Goal: Subscribe to service/newsletter

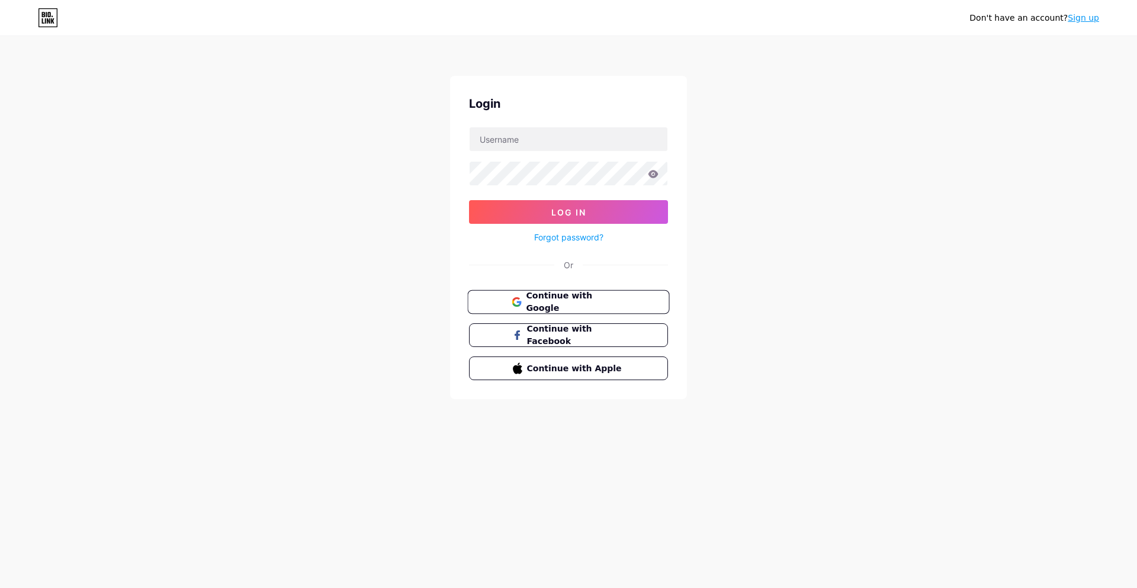
click at [574, 296] on span "Continue with Google" at bounding box center [575, 302] width 99 height 25
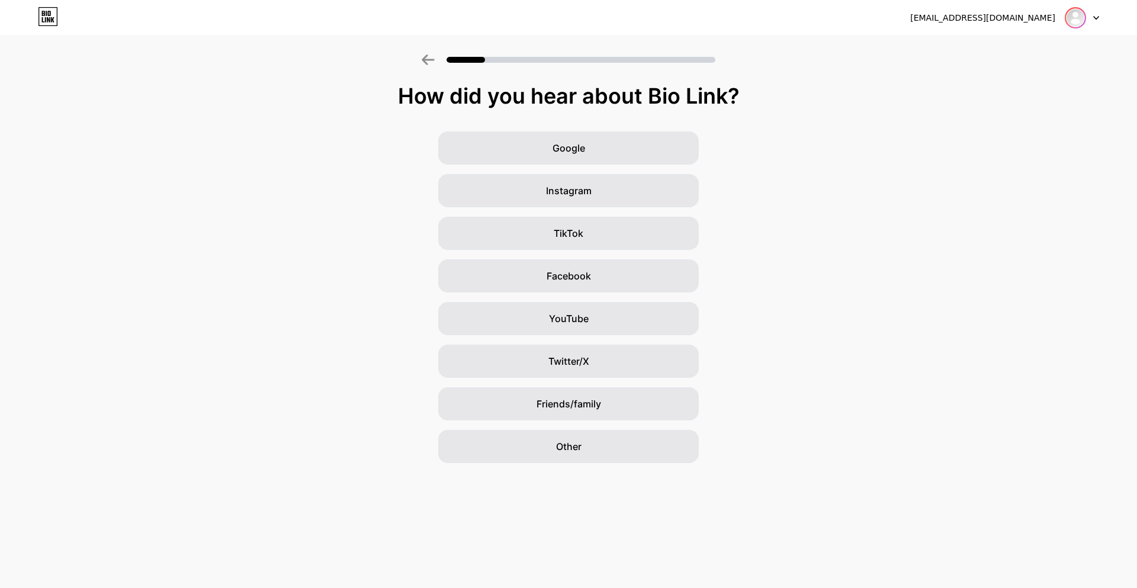
click at [1081, 21] on img at bounding box center [1075, 17] width 19 height 19
click at [425, 56] on icon at bounding box center [428, 59] width 13 height 11
click at [1095, 15] on div at bounding box center [1082, 17] width 34 height 21
click at [1041, 14] on div "[EMAIL_ADDRESS][DOMAIN_NAME]" at bounding box center [982, 18] width 145 height 12
click at [1096, 21] on div at bounding box center [1082, 17] width 34 height 21
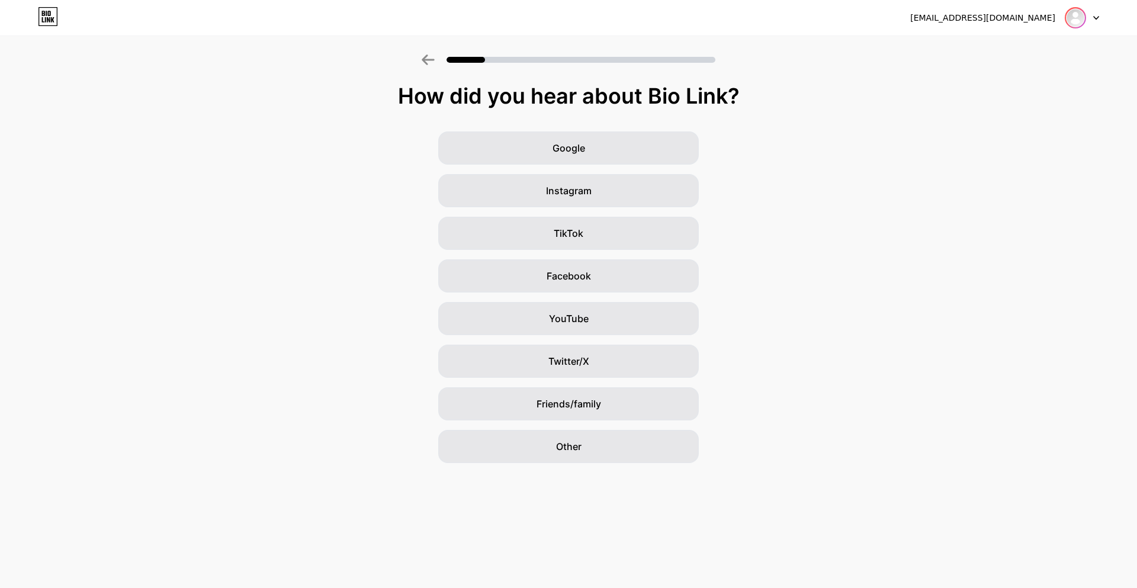
click at [1090, 14] on div at bounding box center [1082, 17] width 34 height 21
click at [1066, 311] on div "Google Instagram TikTok Facebook YouTube Twitter/X Friends/family Other" at bounding box center [568, 297] width 1137 height 332
click at [999, 16] on div "makeupweapons7@gmail.com" at bounding box center [982, 18] width 145 height 12
click at [1077, 21] on img at bounding box center [1075, 17] width 19 height 19
click at [582, 456] on div "Other" at bounding box center [568, 446] width 261 height 33
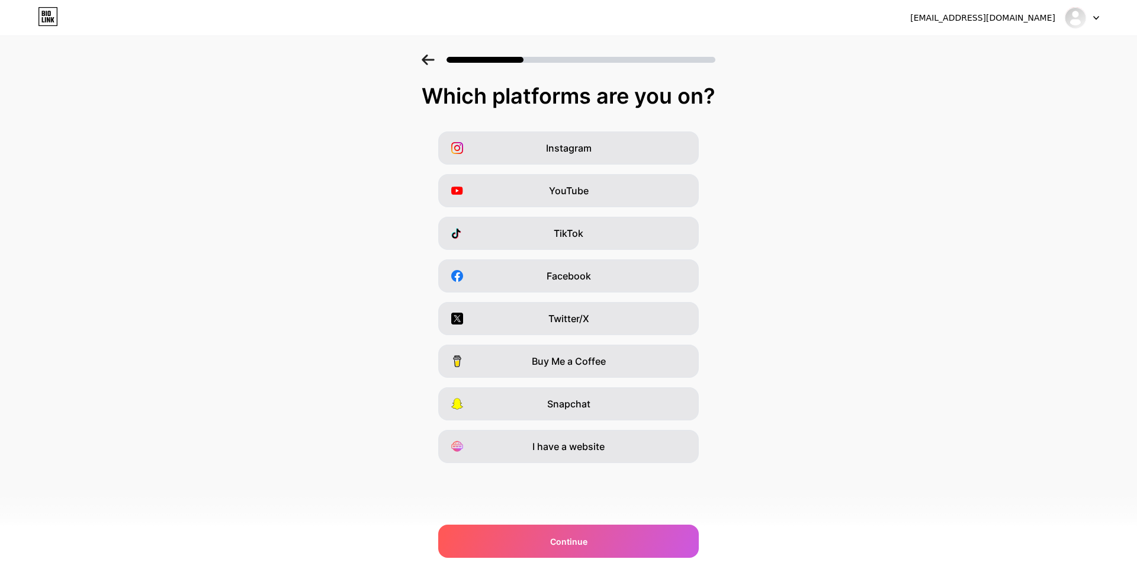
click at [1083, 28] on div "makeupweapons7@gmail.com Logout" at bounding box center [568, 18] width 1137 height 36
click at [1083, 21] on img at bounding box center [1075, 17] width 19 height 19
click at [50, 23] on icon at bounding box center [48, 16] width 20 height 19
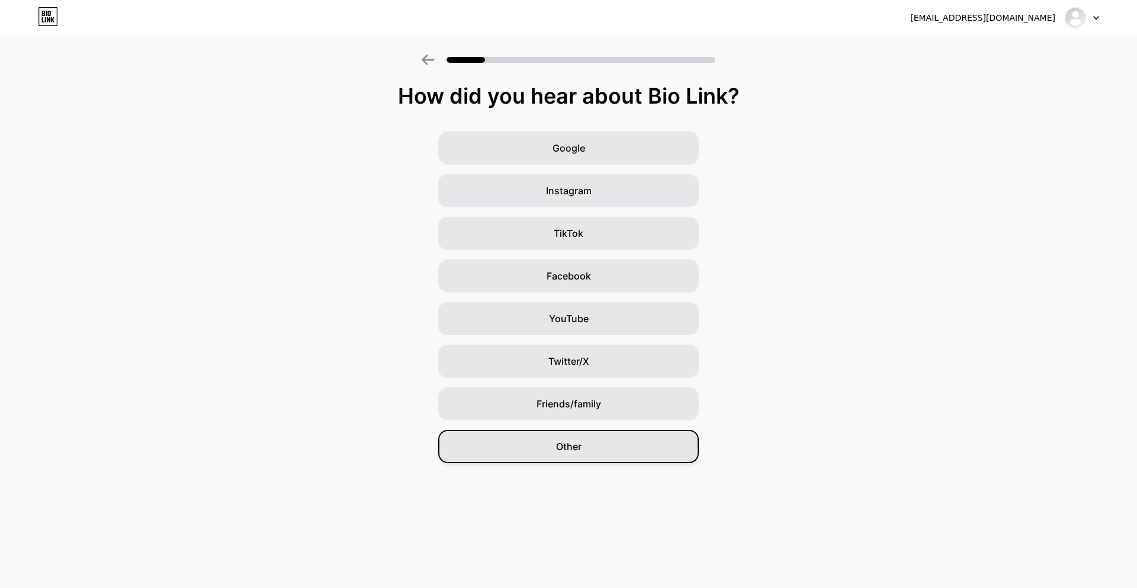
click at [589, 454] on div "Other" at bounding box center [568, 446] width 261 height 33
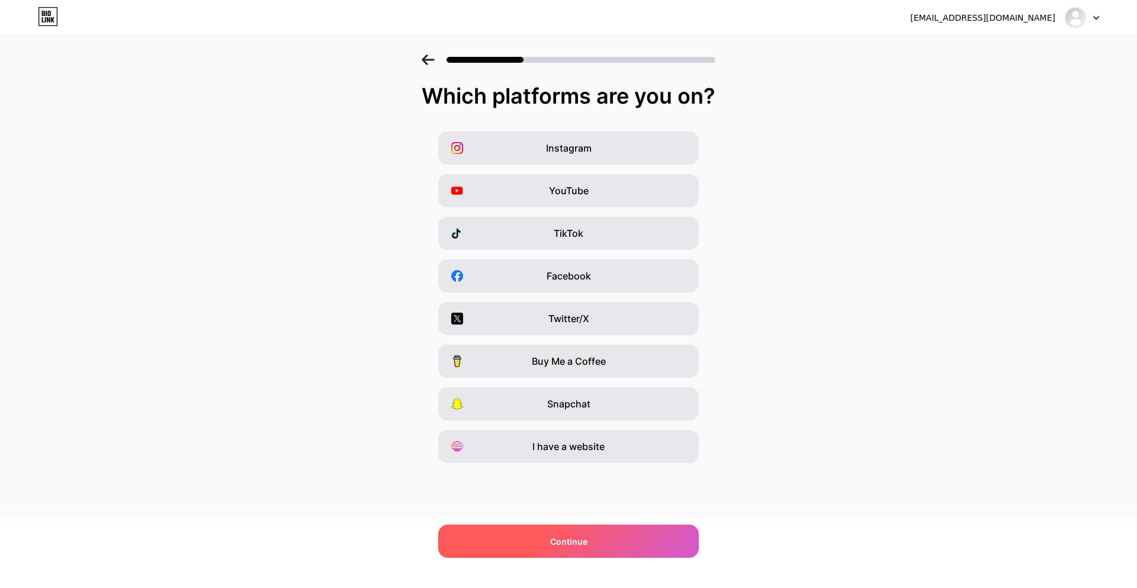
click at [586, 546] on span "Continue" at bounding box center [568, 541] width 37 height 12
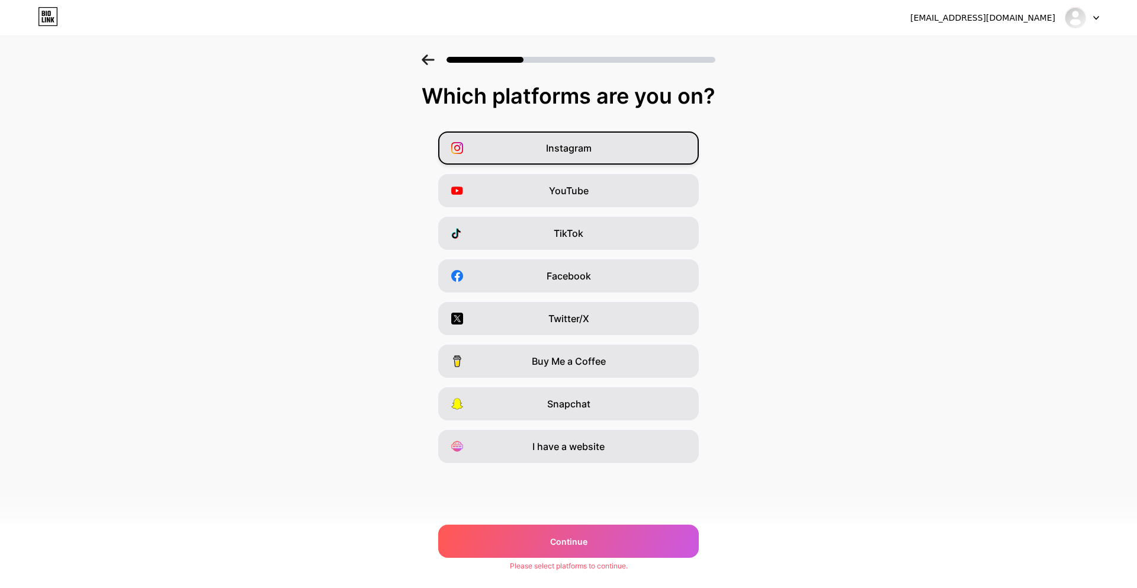
click at [582, 145] on span "Instagram" at bounding box center [569, 148] width 46 height 14
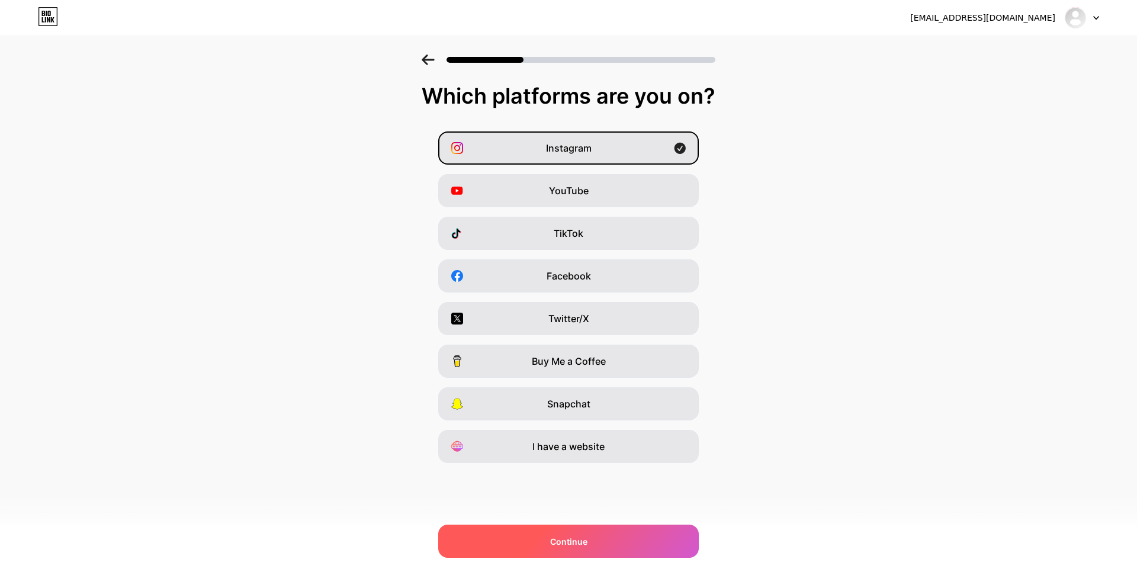
click at [552, 537] on span "Continue" at bounding box center [568, 541] width 37 height 12
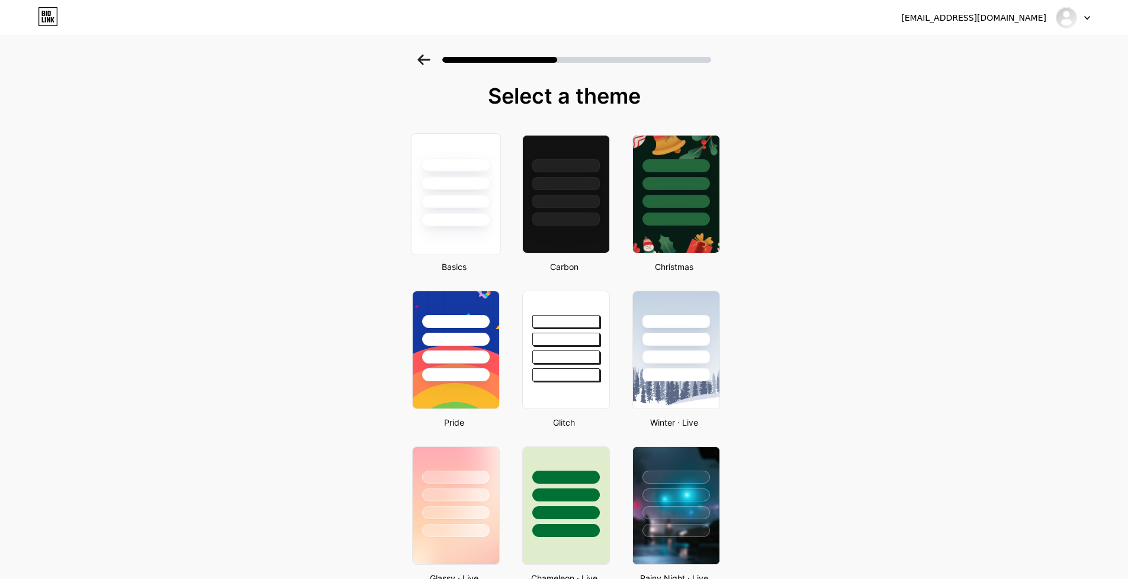
click at [486, 185] on div at bounding box center [455, 184] width 69 height 14
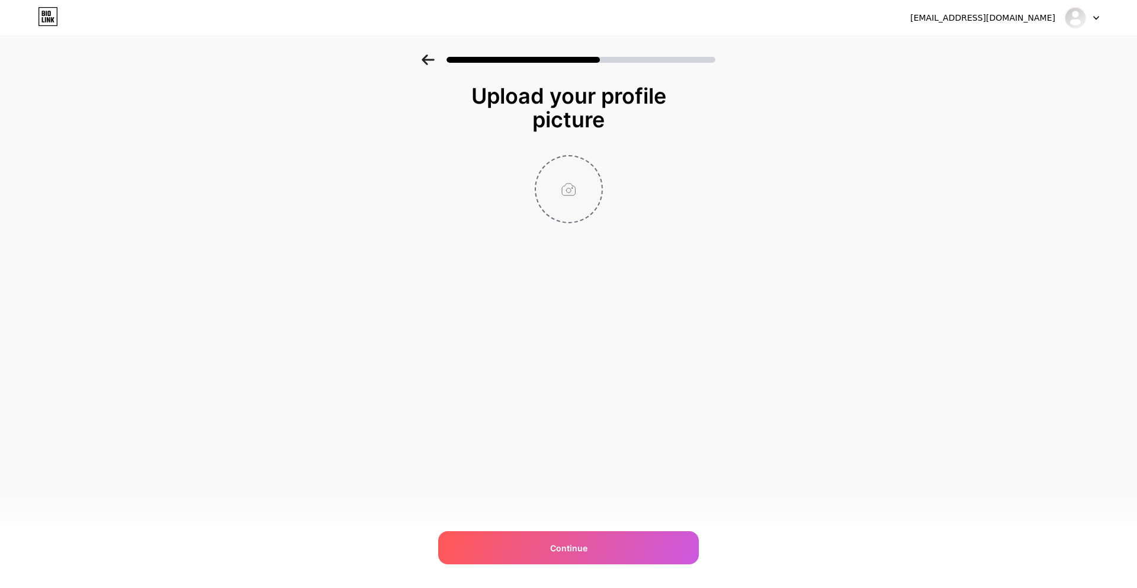
click at [562, 203] on input "file" at bounding box center [569, 189] width 66 height 66
type input "C:\fakepath\Makeup weapons logo.jpg"
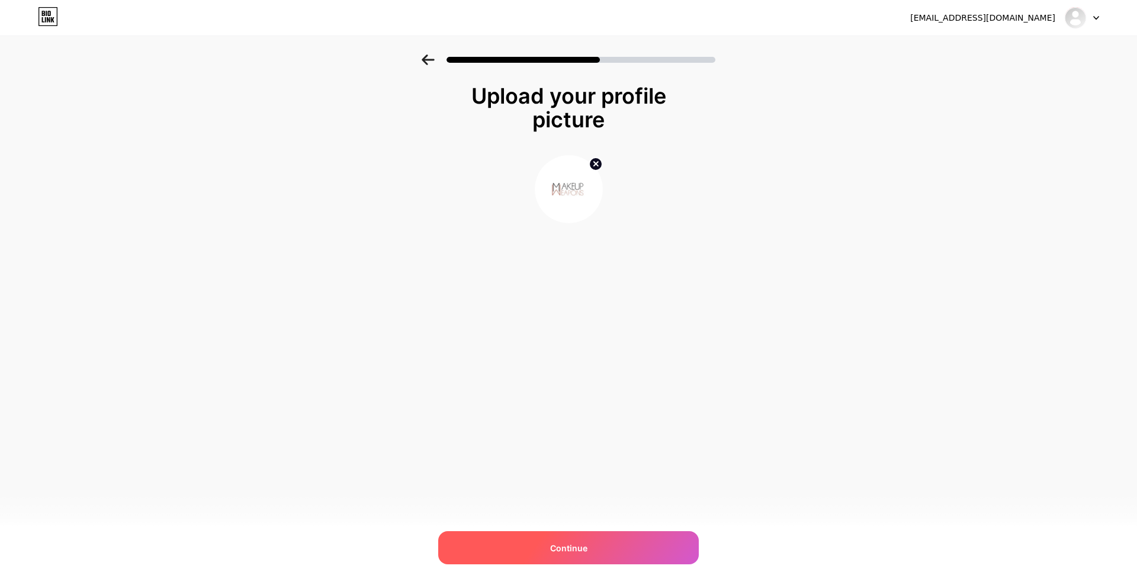
click at [605, 544] on div "Continue" at bounding box center [568, 547] width 261 height 33
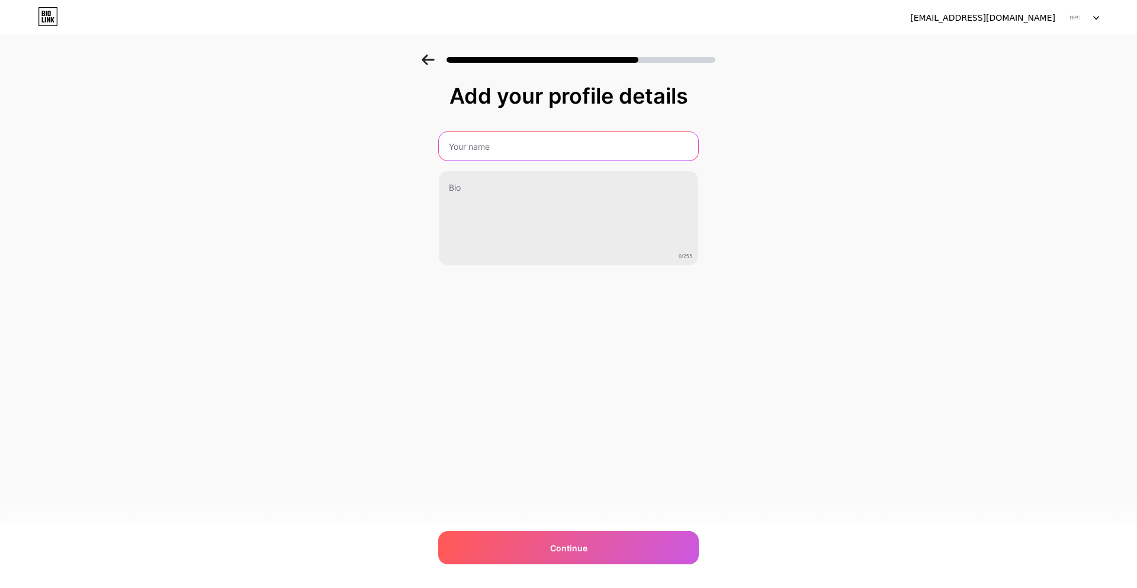
click at [497, 155] on input "text" at bounding box center [568, 146] width 259 height 28
type input "Makeup Weapons"
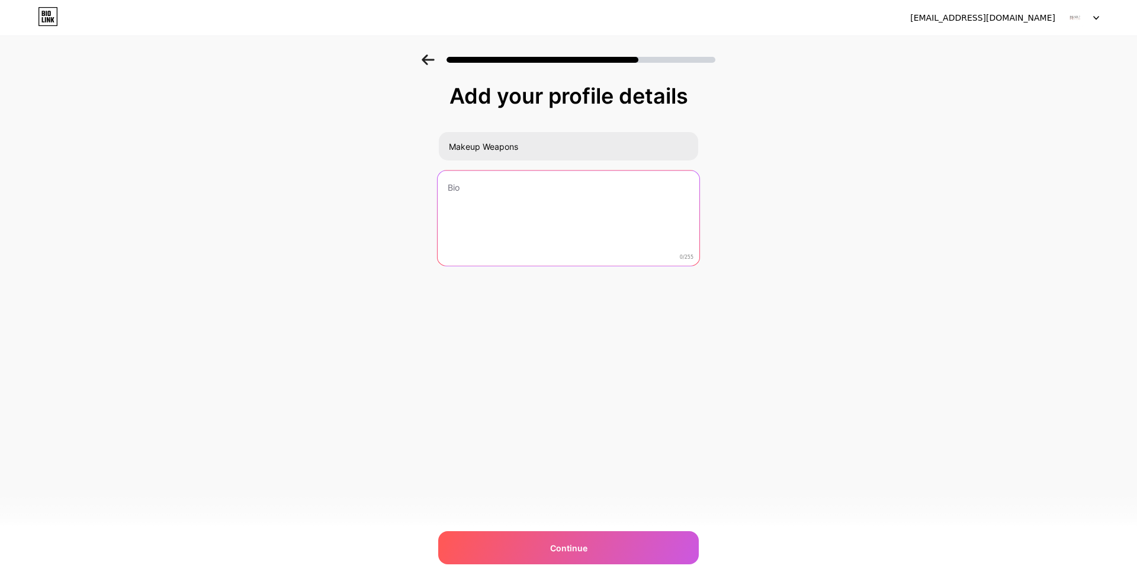
click at [470, 199] on textarea at bounding box center [569, 219] width 262 height 97
paste textarea "Makeup Weapons is an Australian‑owned, cruelty‑free beauty brand crafted by mak…"
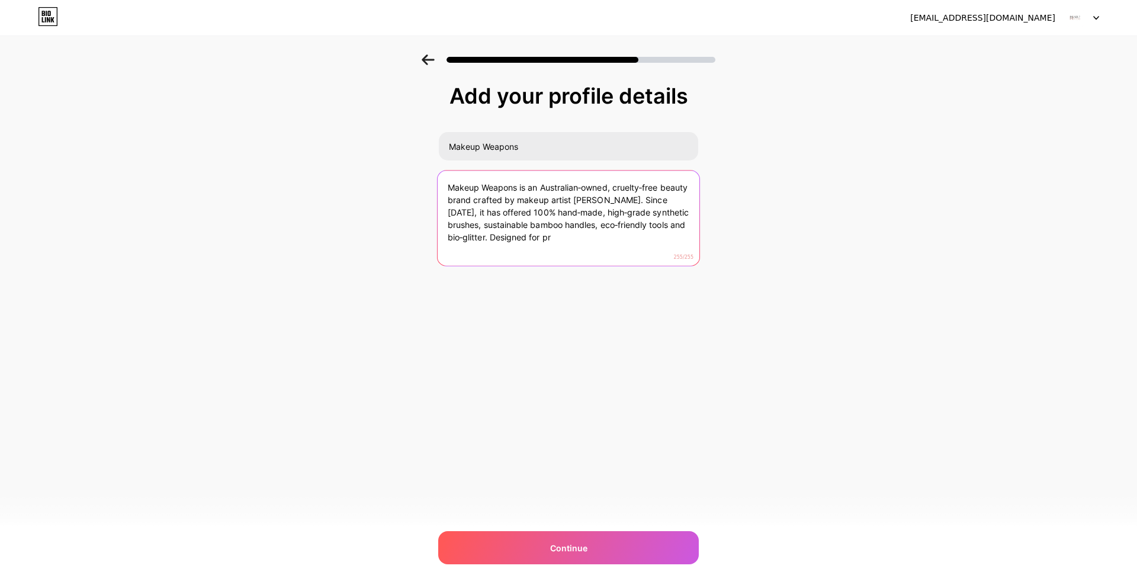
drag, startPoint x: 492, startPoint y: 236, endPoint x: 509, endPoint y: 353, distance: 118.5
click at [509, 353] on div "makeupweapons7@gmail.com Logout Link Copied Add your profile details Makeup Wea…" at bounding box center [568, 294] width 1137 height 588
type textarea "Makeup Weapons is an Australian‑owned, cruelty‑free beauty brand crafted by mak…"
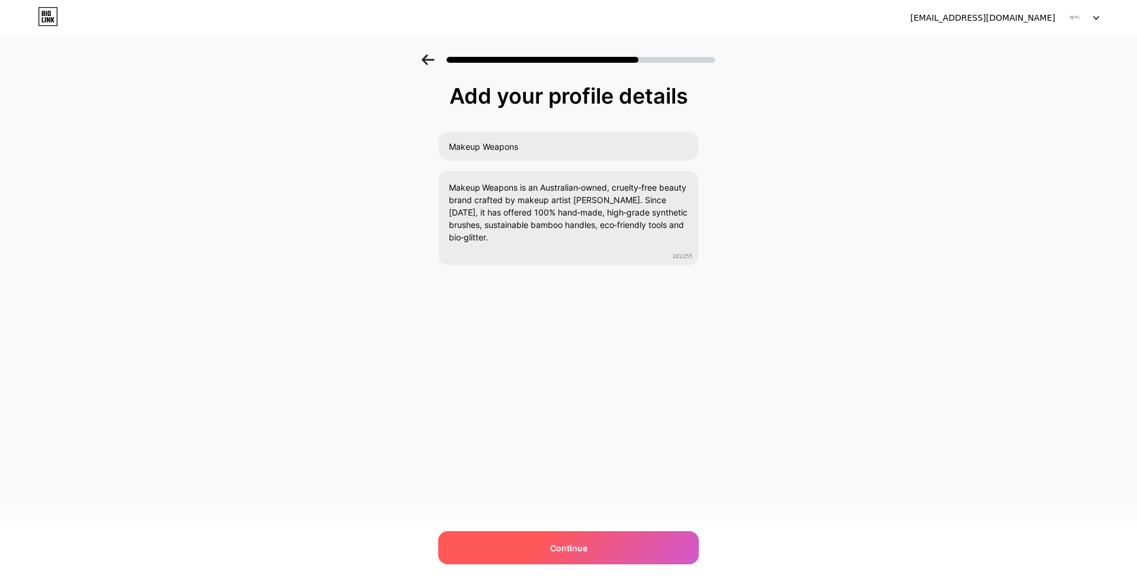
click at [578, 541] on div "Continue" at bounding box center [568, 547] width 261 height 33
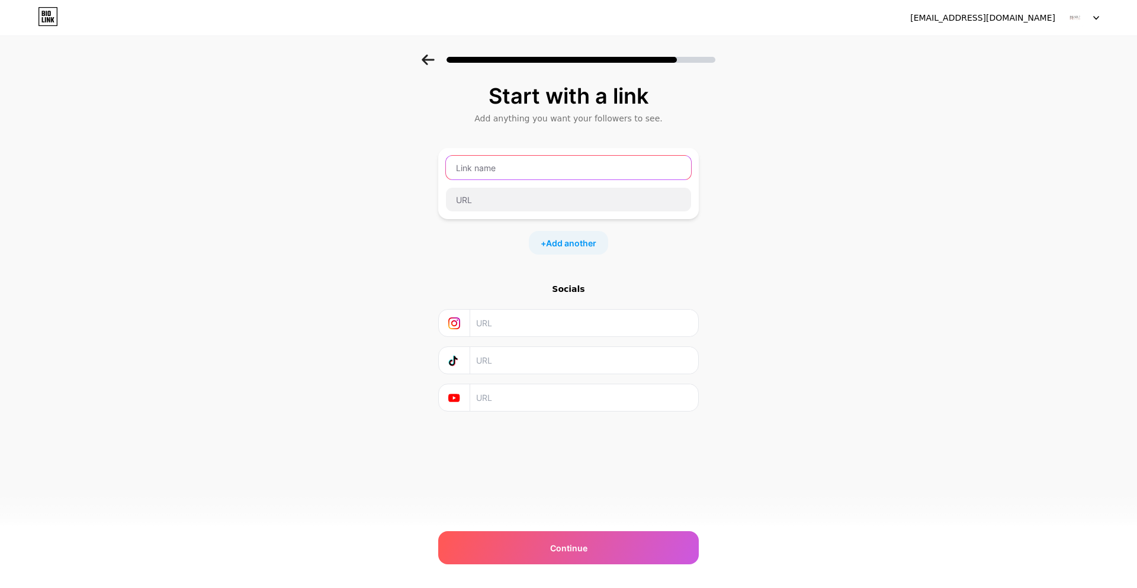
click at [494, 167] on input "text" at bounding box center [568, 168] width 245 height 24
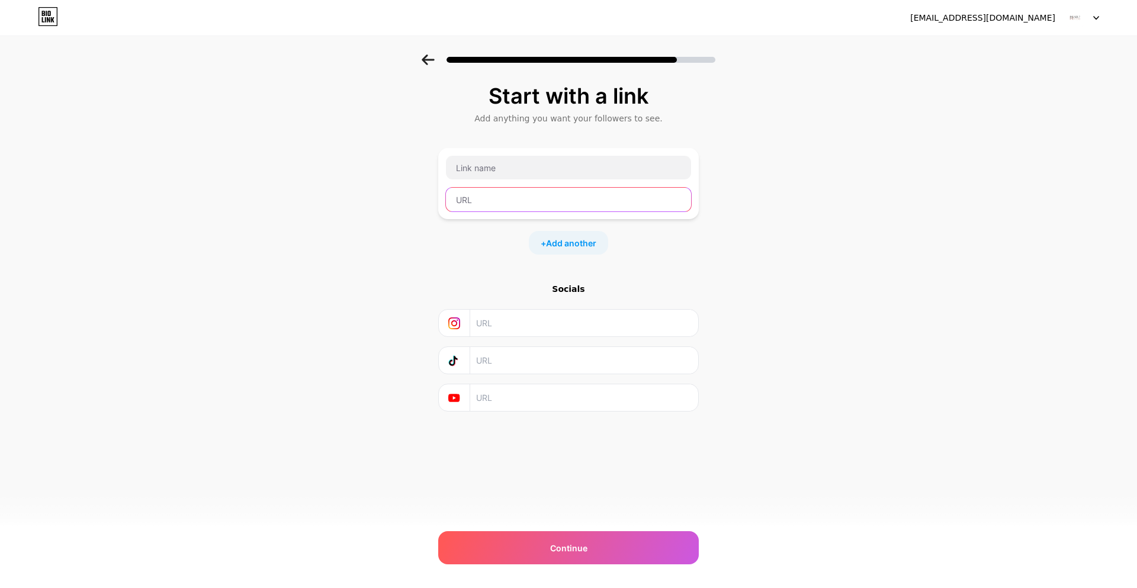
click at [473, 198] on input "text" at bounding box center [568, 200] width 245 height 24
paste input "https://www.makeupweapons.com.au/"
type input "https://www.makeupweapons.com.au/"
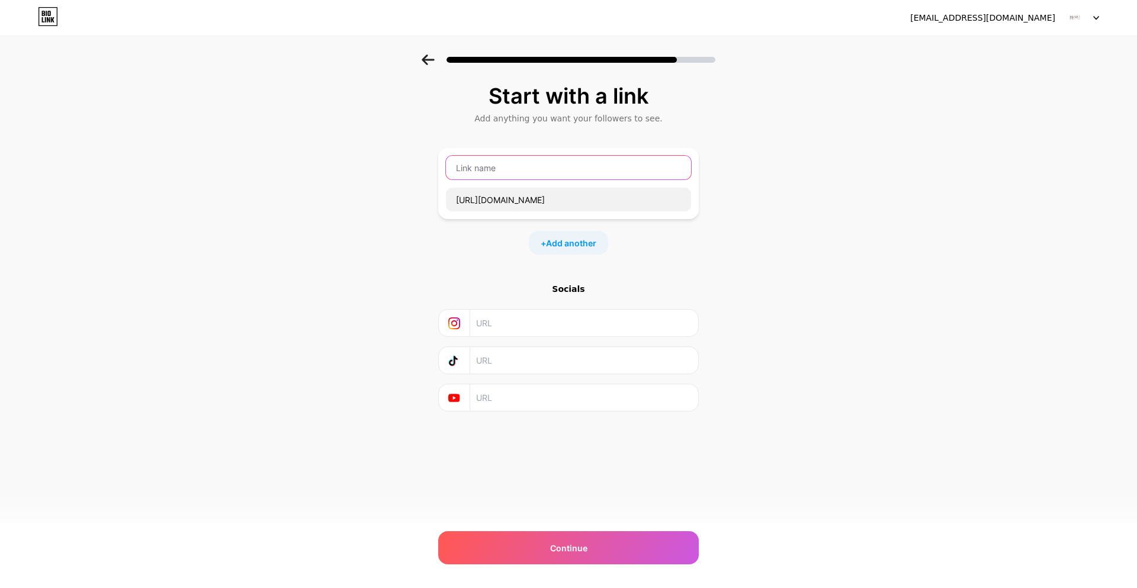
click at [482, 165] on input "text" at bounding box center [568, 168] width 245 height 24
type input "Website"
click at [495, 328] on input "text" at bounding box center [583, 323] width 215 height 27
paste input "https://www.instagram.com/makeup_weapons/"
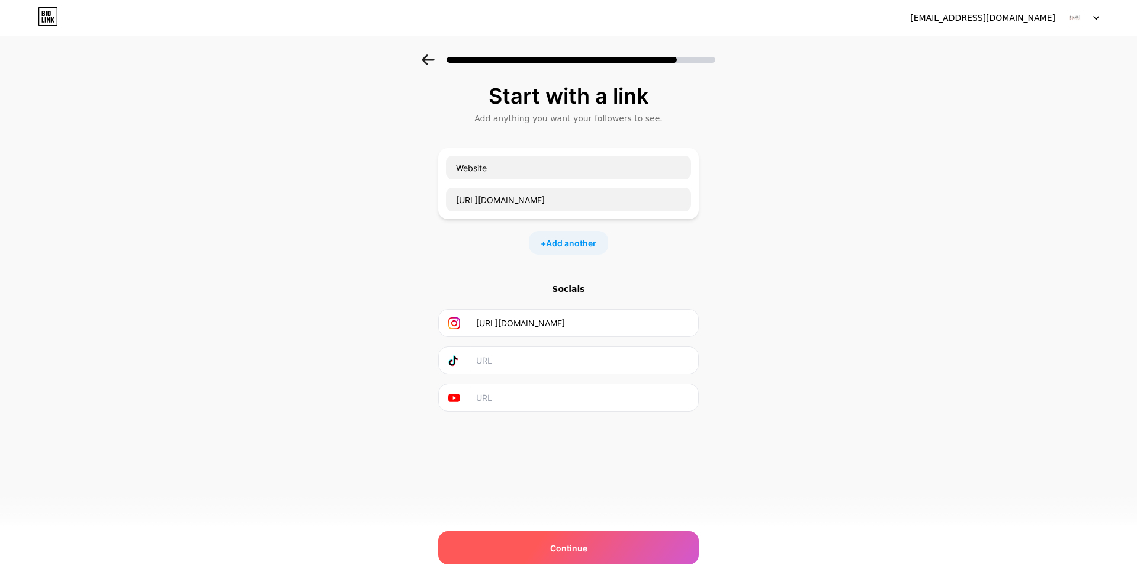
type input "https://www.instagram.com/makeup_weapons/"
click at [564, 553] on span "Continue" at bounding box center [568, 548] width 37 height 12
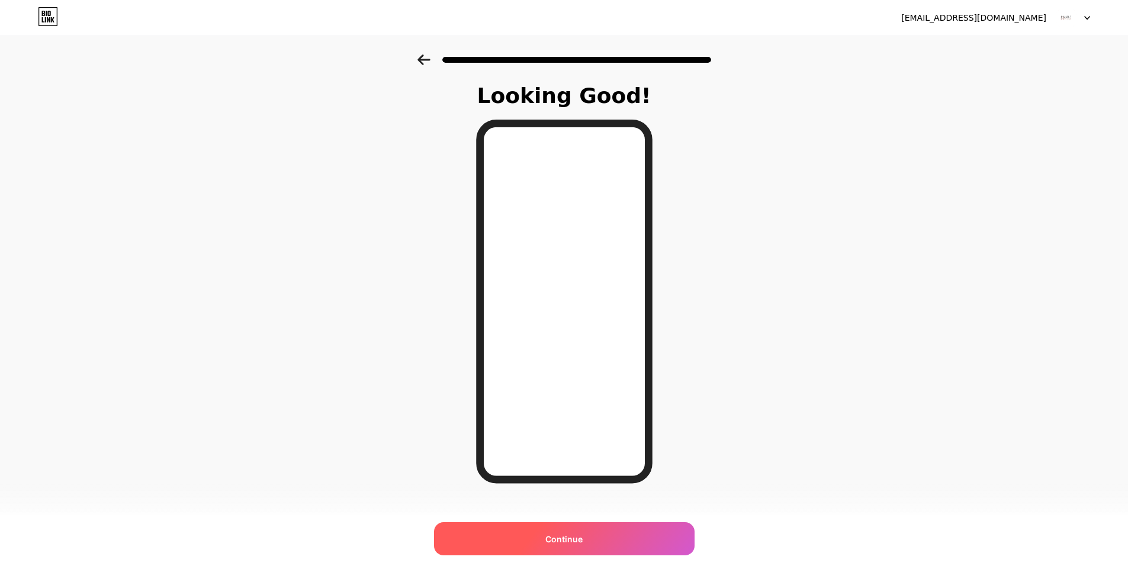
click at [581, 537] on span "Continue" at bounding box center [564, 539] width 37 height 12
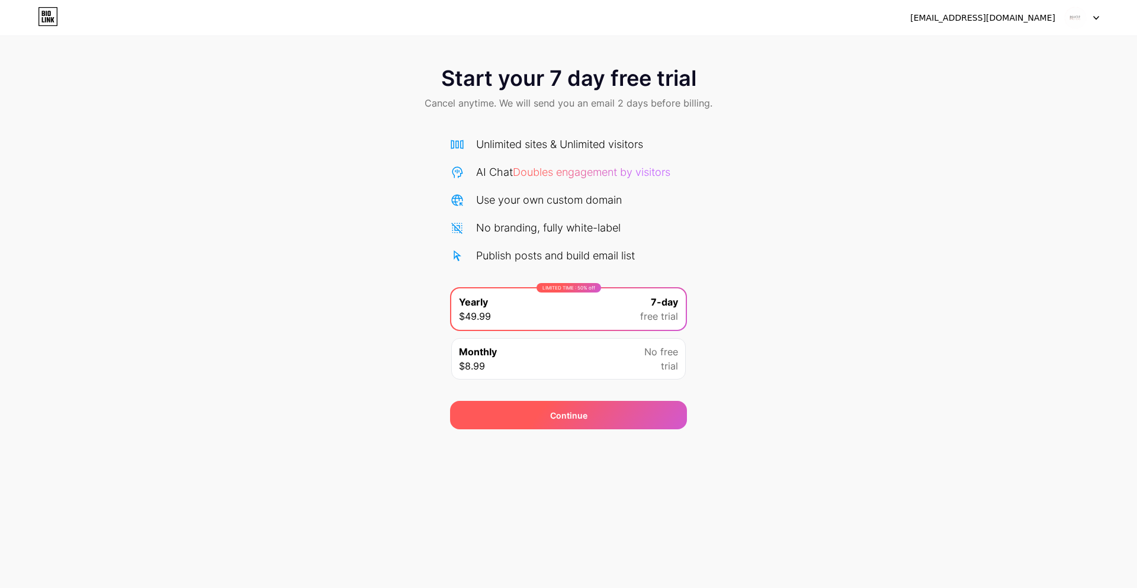
click at [550, 418] on div "Continue" at bounding box center [568, 415] width 237 height 28
click at [515, 355] on div "Monthly $8.99 No free trial" at bounding box center [568, 358] width 235 height 41
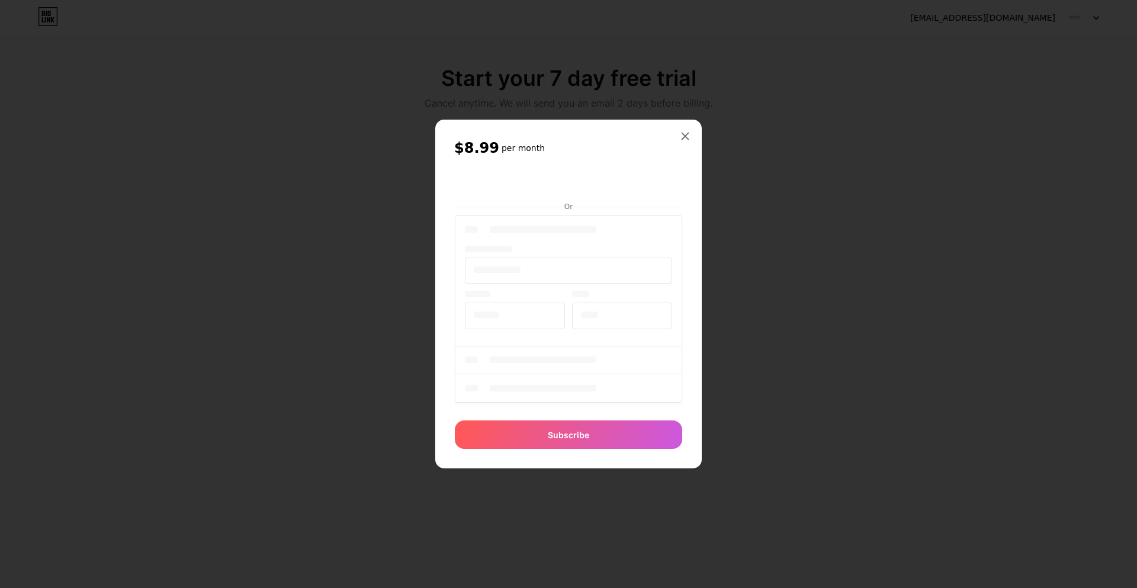
click at [684, 235] on div "$8.99 per month Or Subscribe" at bounding box center [568, 294] width 267 height 349
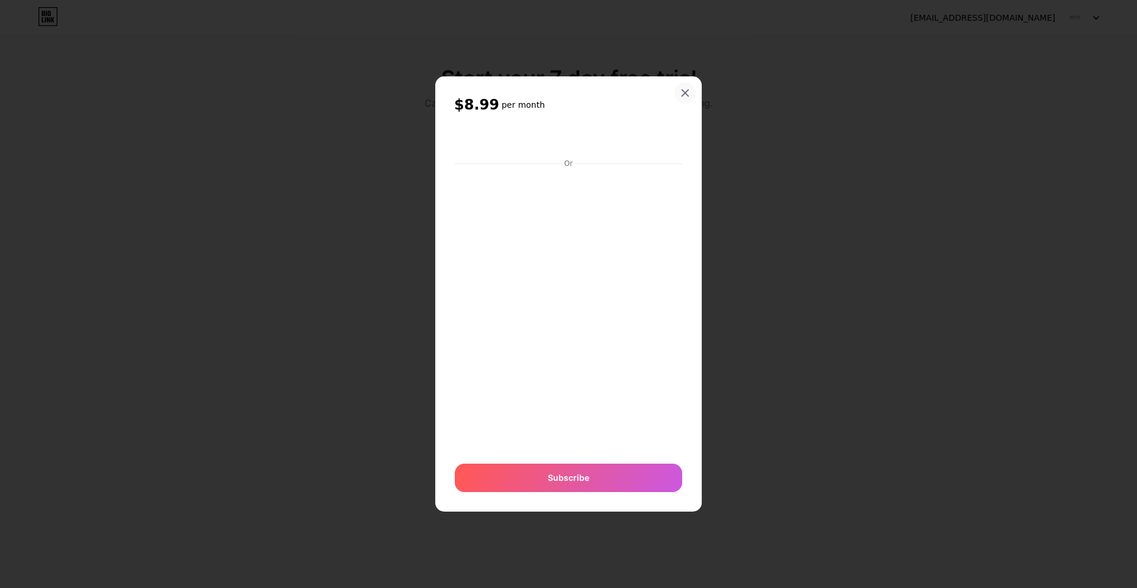
click at [685, 93] on icon at bounding box center [685, 93] width 7 height 7
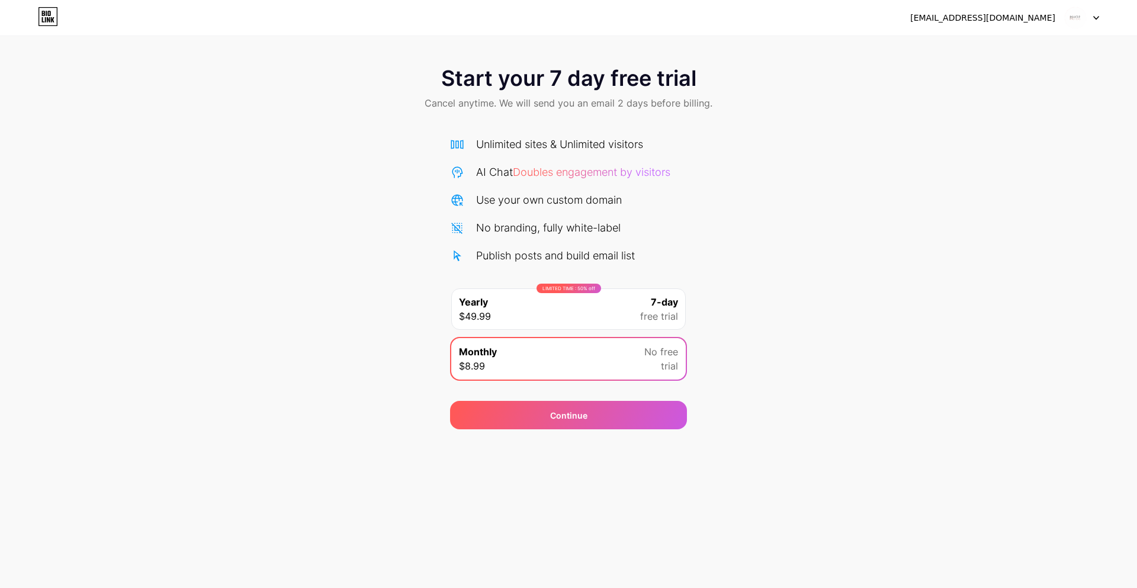
click at [1064, 17] on div "makeupweapons7@gmail.com" at bounding box center [1004, 17] width 189 height 21
click at [1077, 17] on img at bounding box center [1075, 18] width 23 height 23
click at [558, 85] on span "Start your 7 day free trial" at bounding box center [568, 78] width 255 height 24
click at [44, 16] on icon at bounding box center [43, 13] width 3 height 5
